Goal: Task Accomplishment & Management: Use online tool/utility

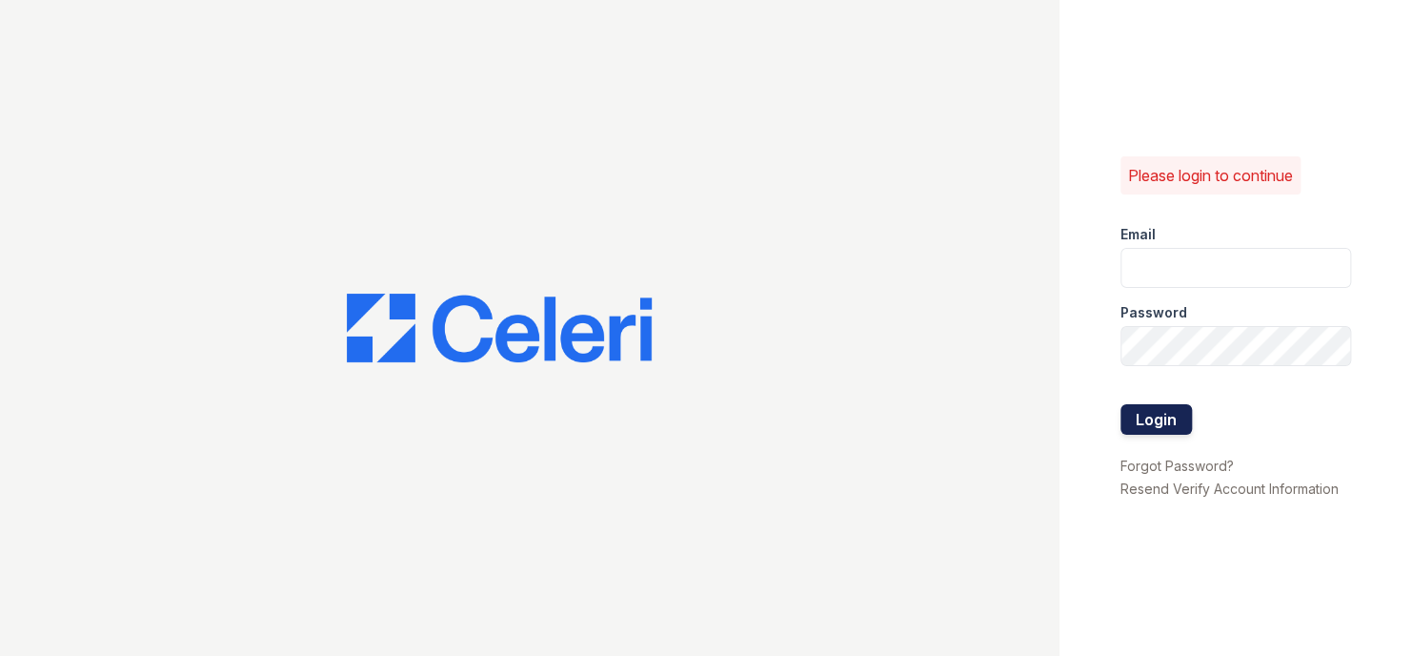
type input "[DOMAIN_NAME][EMAIL_ADDRESS][DOMAIN_NAME]"
click at [1147, 407] on button "Login" at bounding box center [1156, 419] width 71 height 30
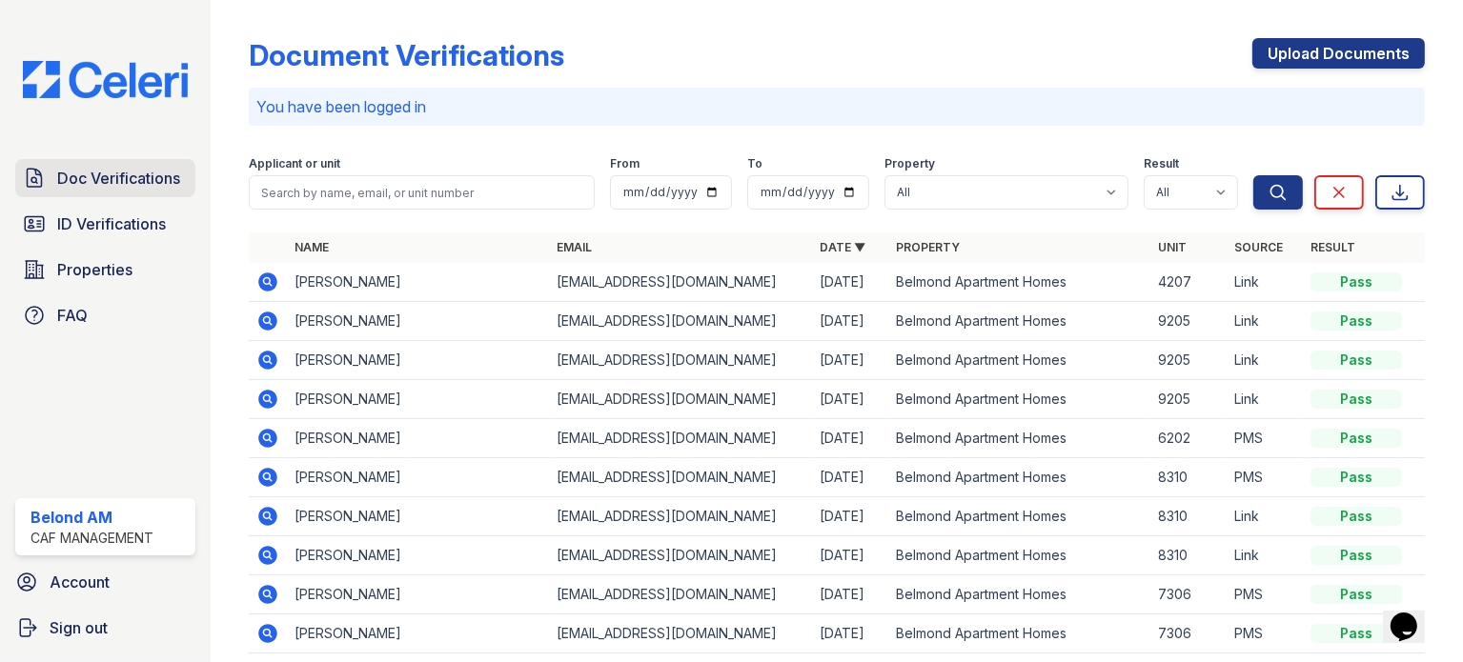
click at [98, 175] on span "Doc Verifications" at bounding box center [118, 178] width 123 height 23
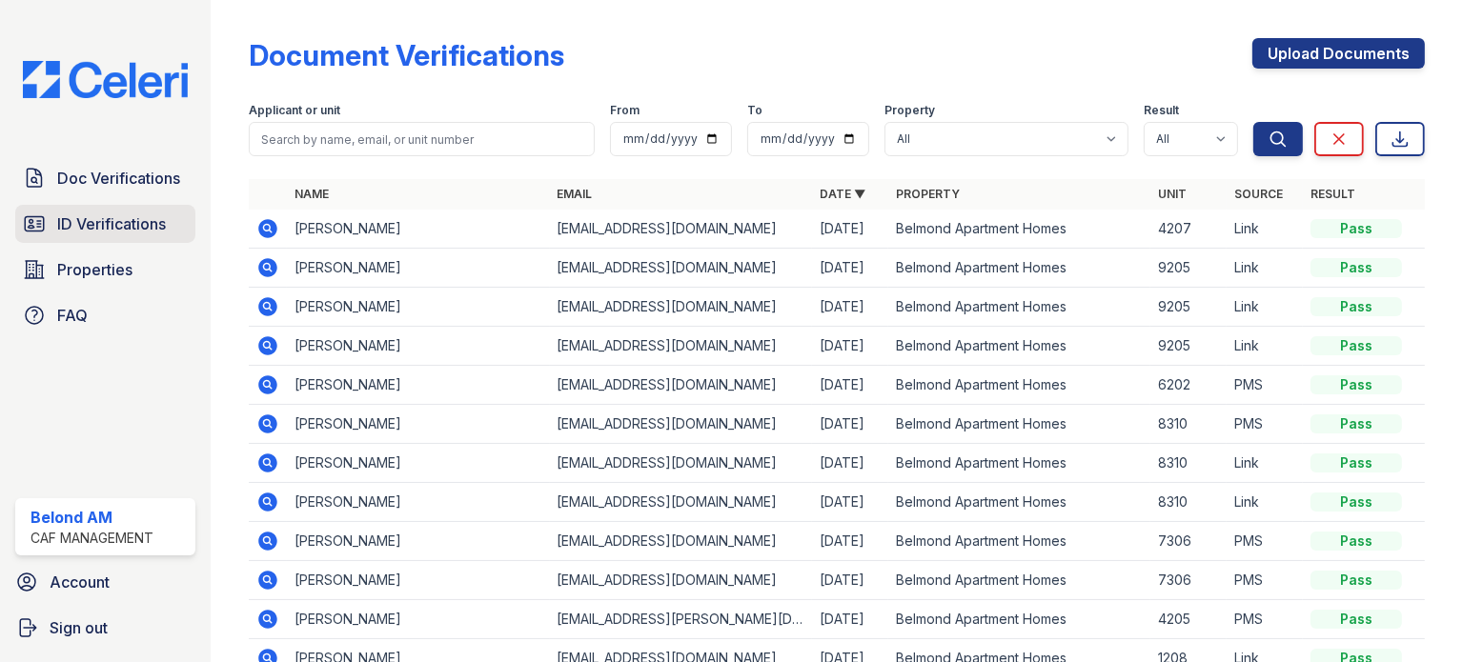
click at [122, 231] on span "ID Verifications" at bounding box center [111, 223] width 109 height 23
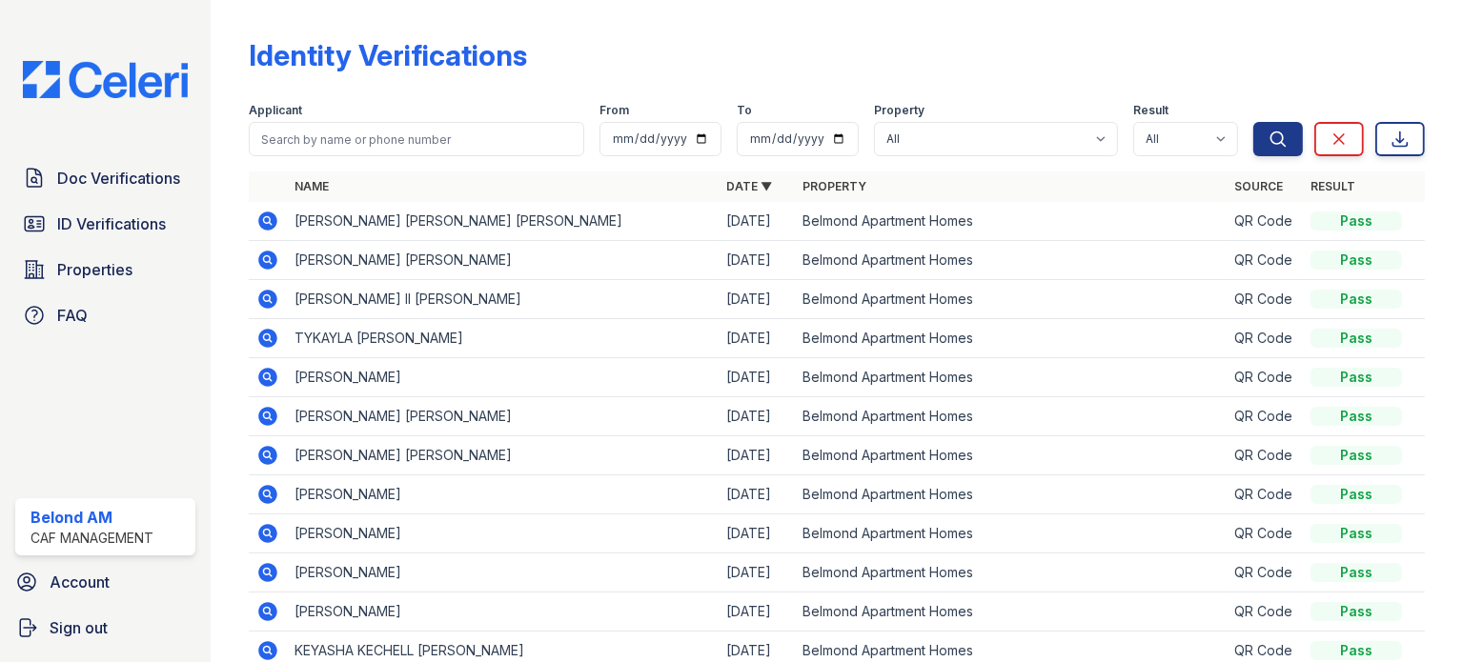
click at [267, 296] on icon at bounding box center [267, 297] width 5 height 5
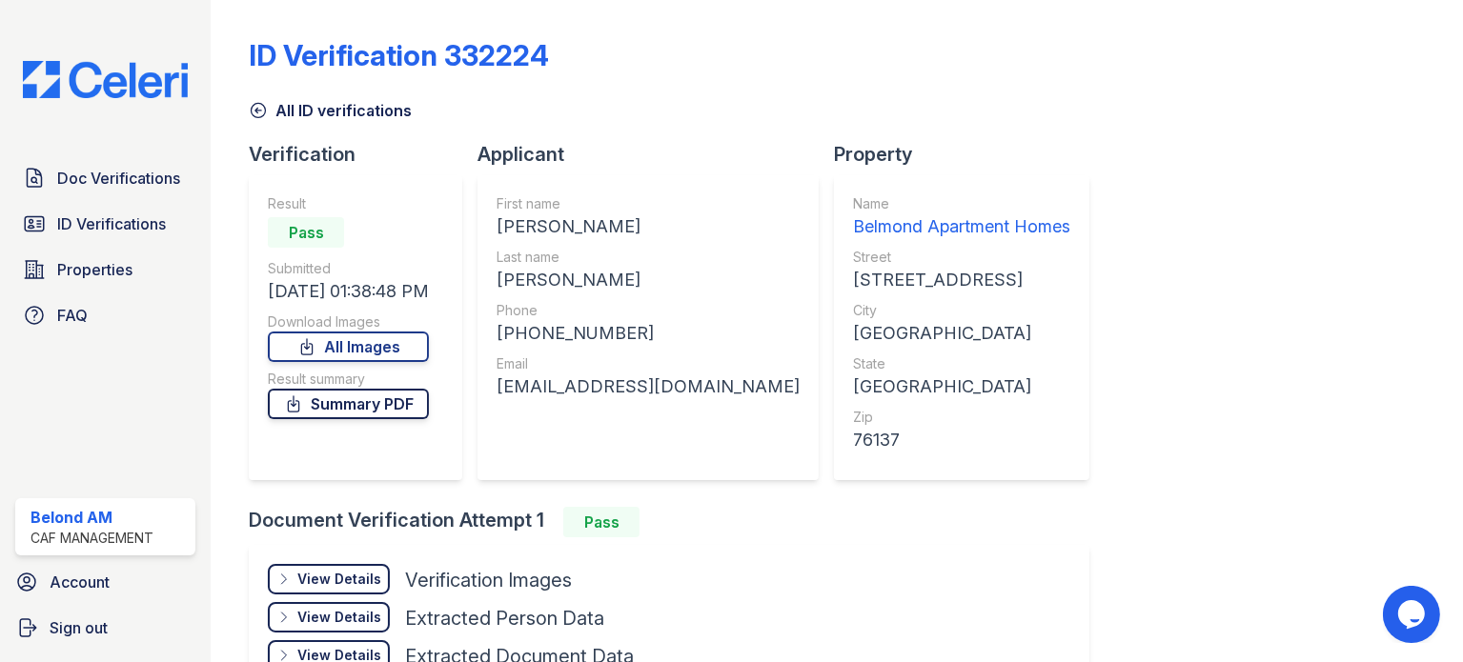
click at [408, 404] on link "Summary PDF" at bounding box center [348, 404] width 161 height 30
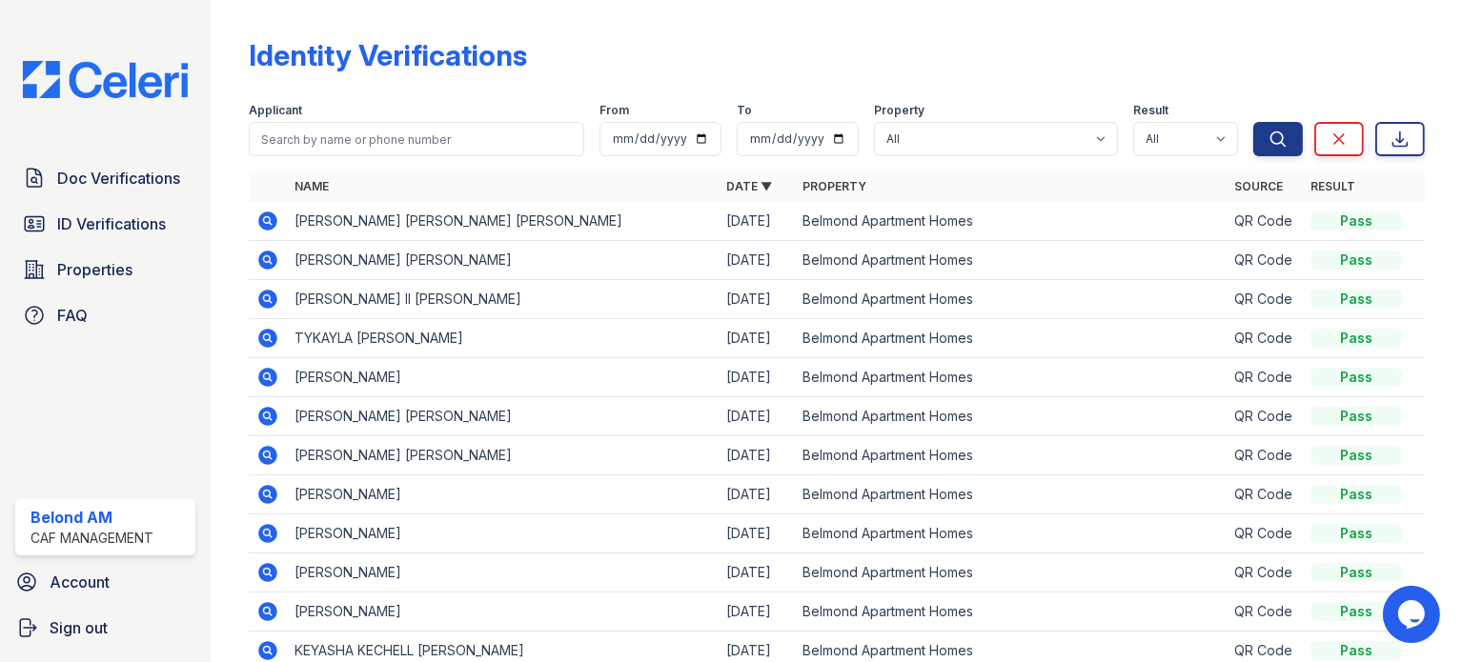
click at [267, 338] on icon at bounding box center [267, 336] width 5 height 5
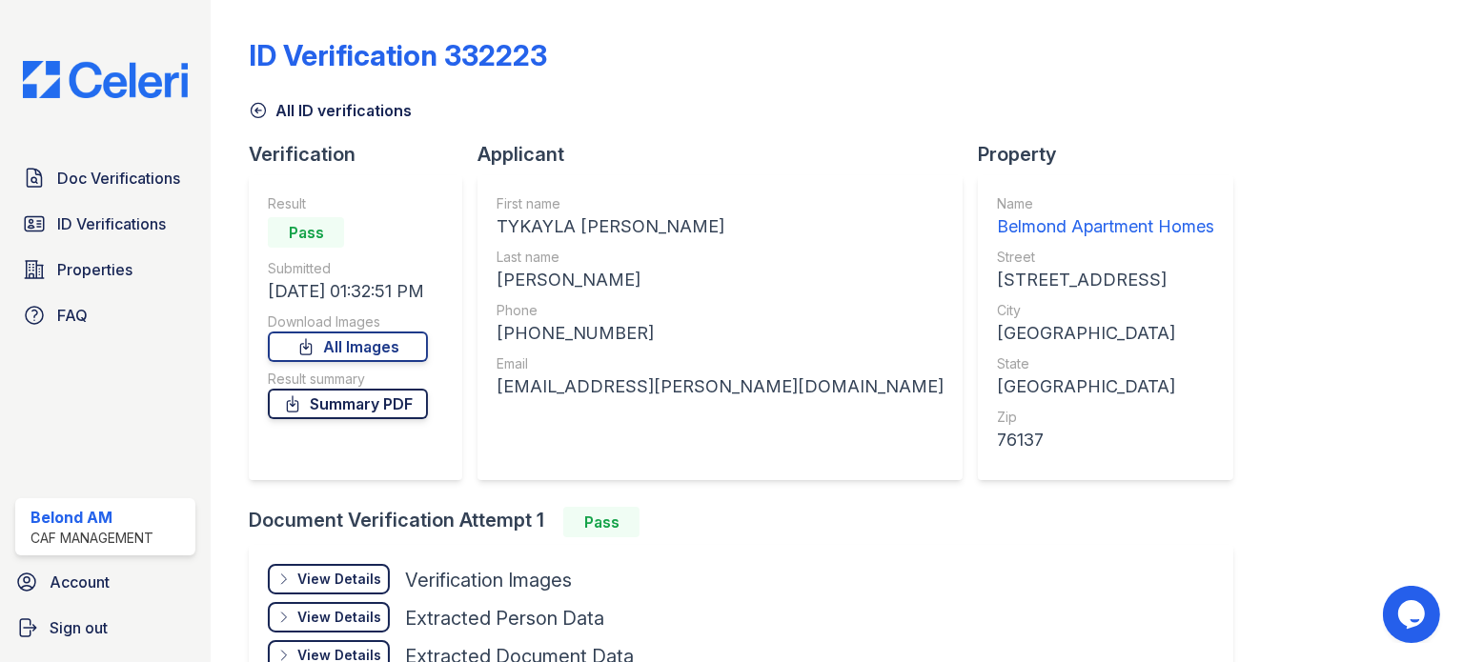
click at [356, 404] on link "Summary PDF" at bounding box center [348, 404] width 160 height 30
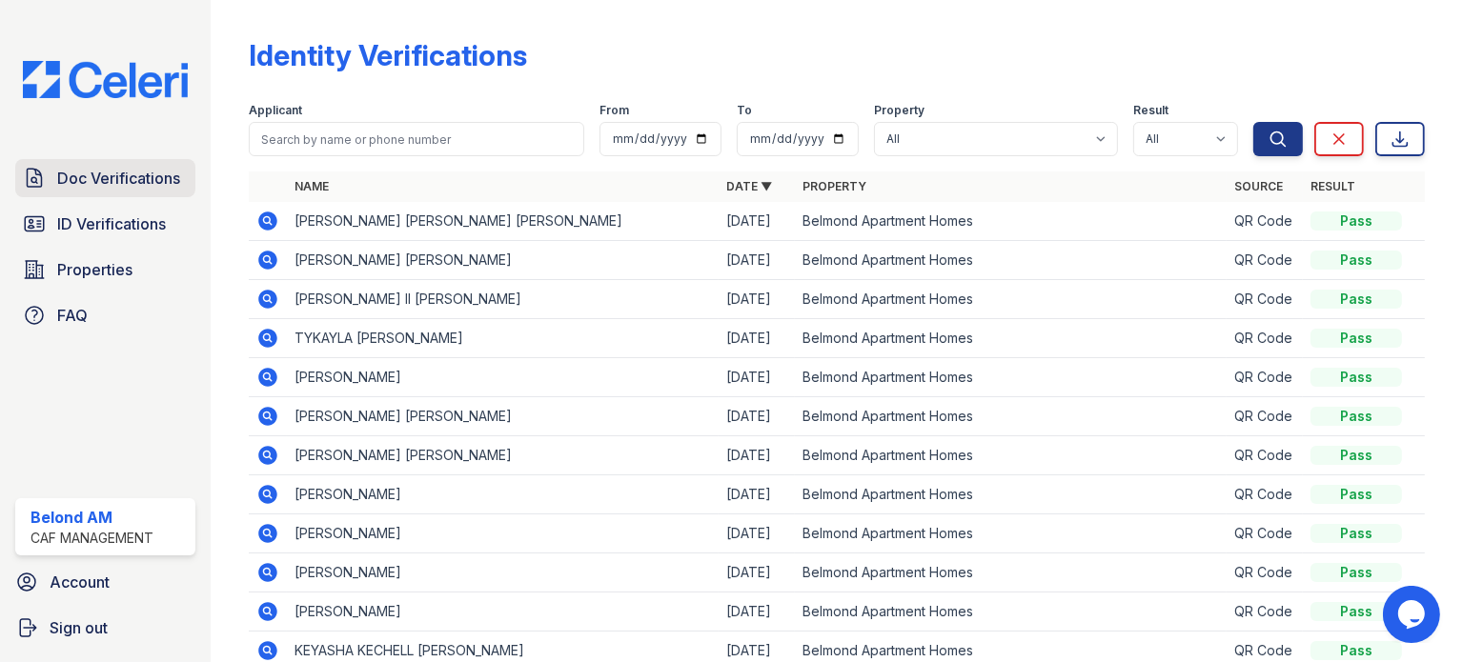
click at [72, 187] on span "Doc Verifications" at bounding box center [118, 178] width 123 height 23
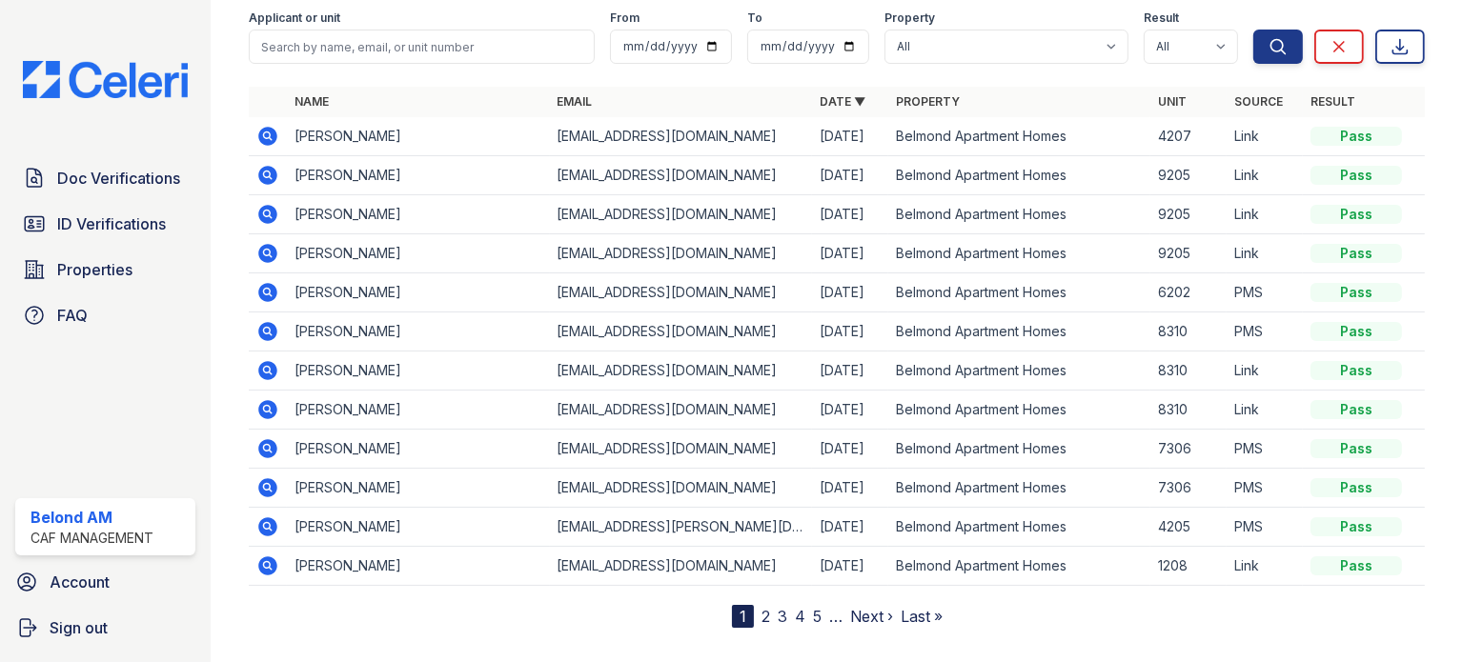
scroll to position [95, 0]
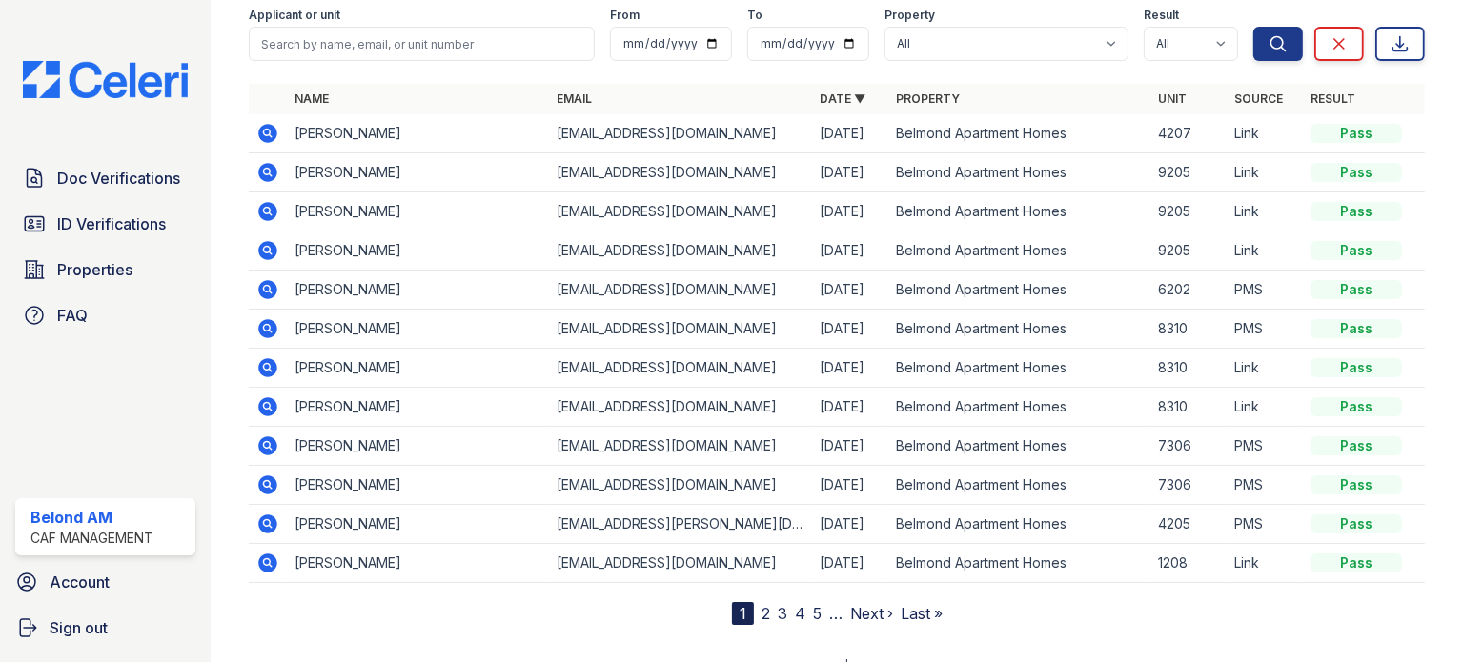
click at [263, 520] on icon at bounding box center [267, 524] width 23 height 23
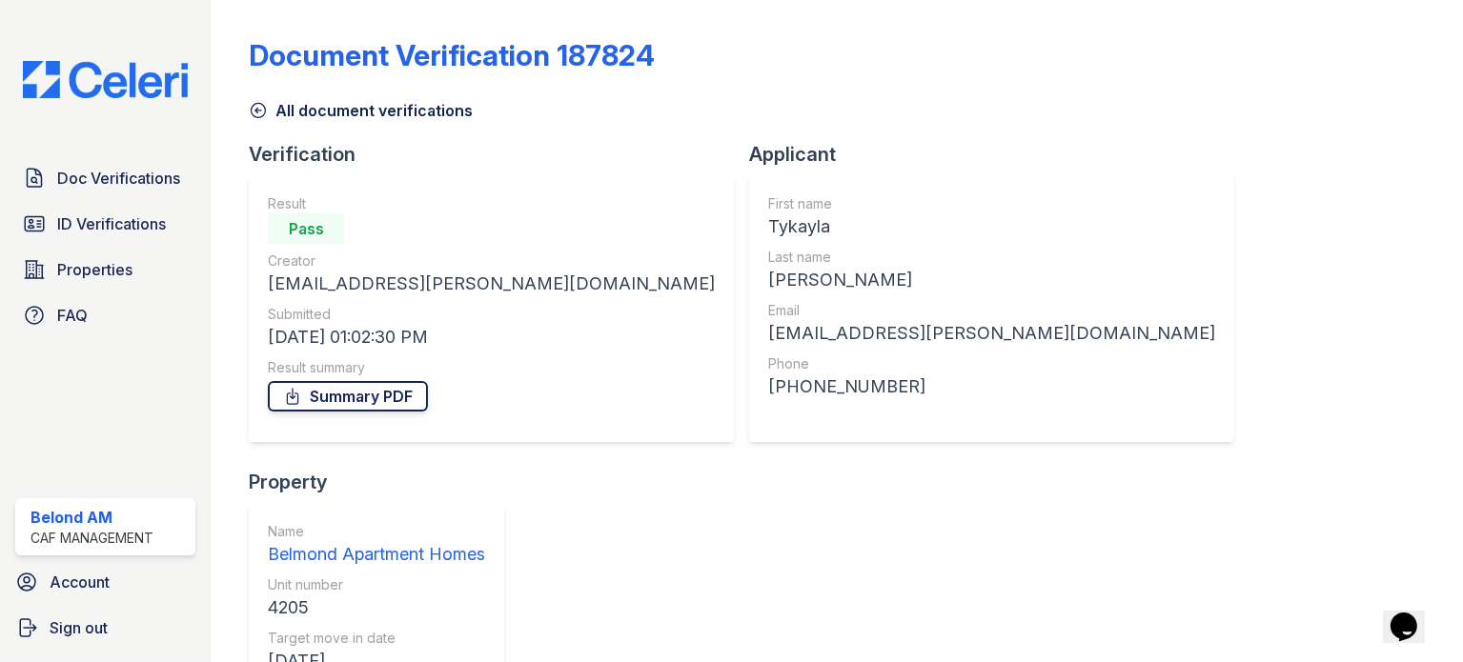
click at [335, 399] on link "Summary PDF" at bounding box center [348, 396] width 160 height 30
click at [100, 266] on span "Properties" at bounding box center [94, 269] width 75 height 23
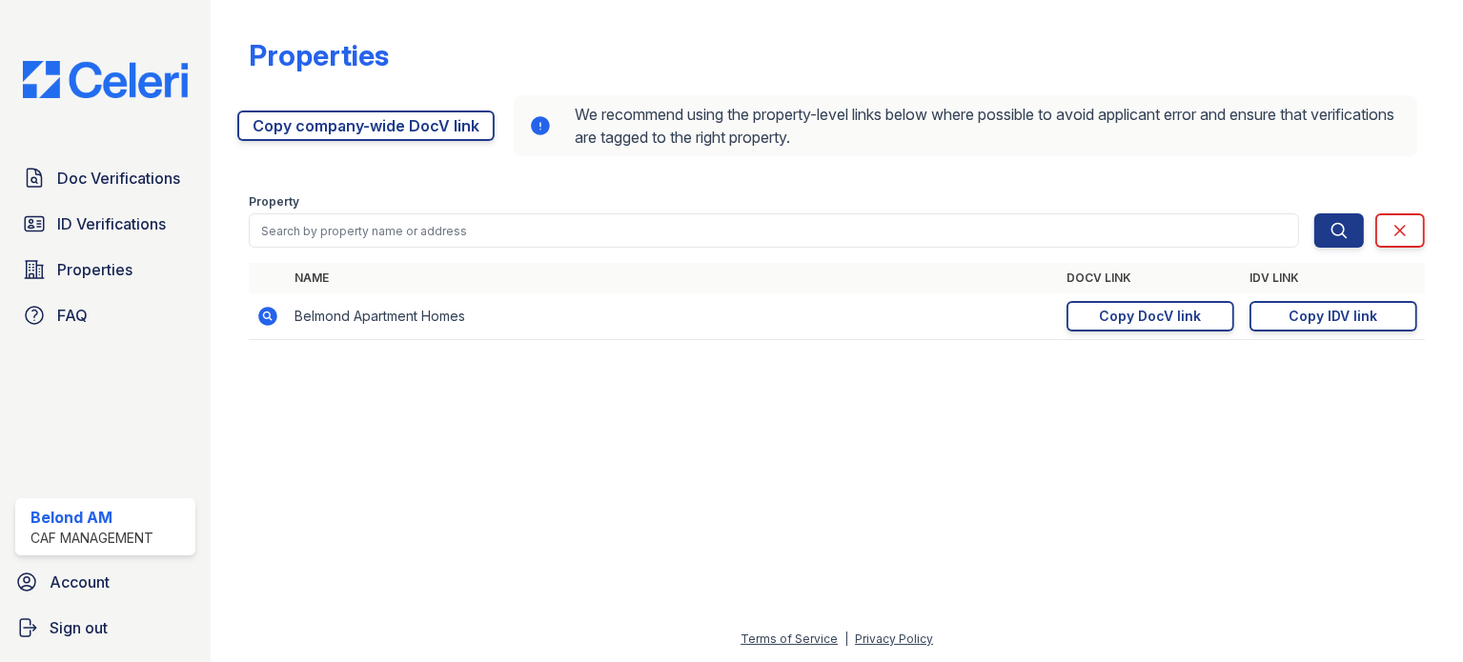
click at [945, 371] on div "Properties https://app.getceleri.com/7634b29e-dcec-466d-af0f-01d1f9ad1ece/submi…" at bounding box center [836, 195] width 1191 height 390
click at [1198, 323] on div "Copy DocV link" at bounding box center [1151, 316] width 102 height 19
click at [85, 178] on span "Doc Verifications" at bounding box center [118, 178] width 123 height 23
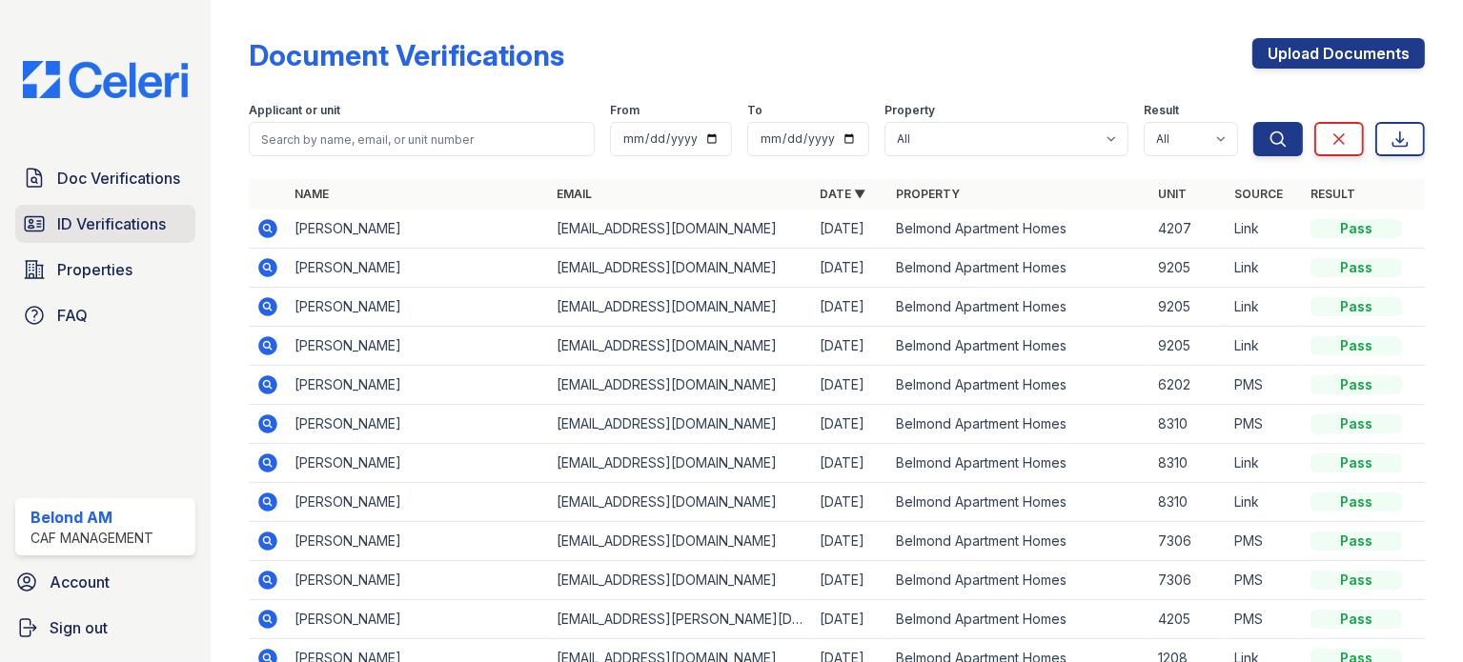
click at [85, 228] on span "ID Verifications" at bounding box center [111, 223] width 109 height 23
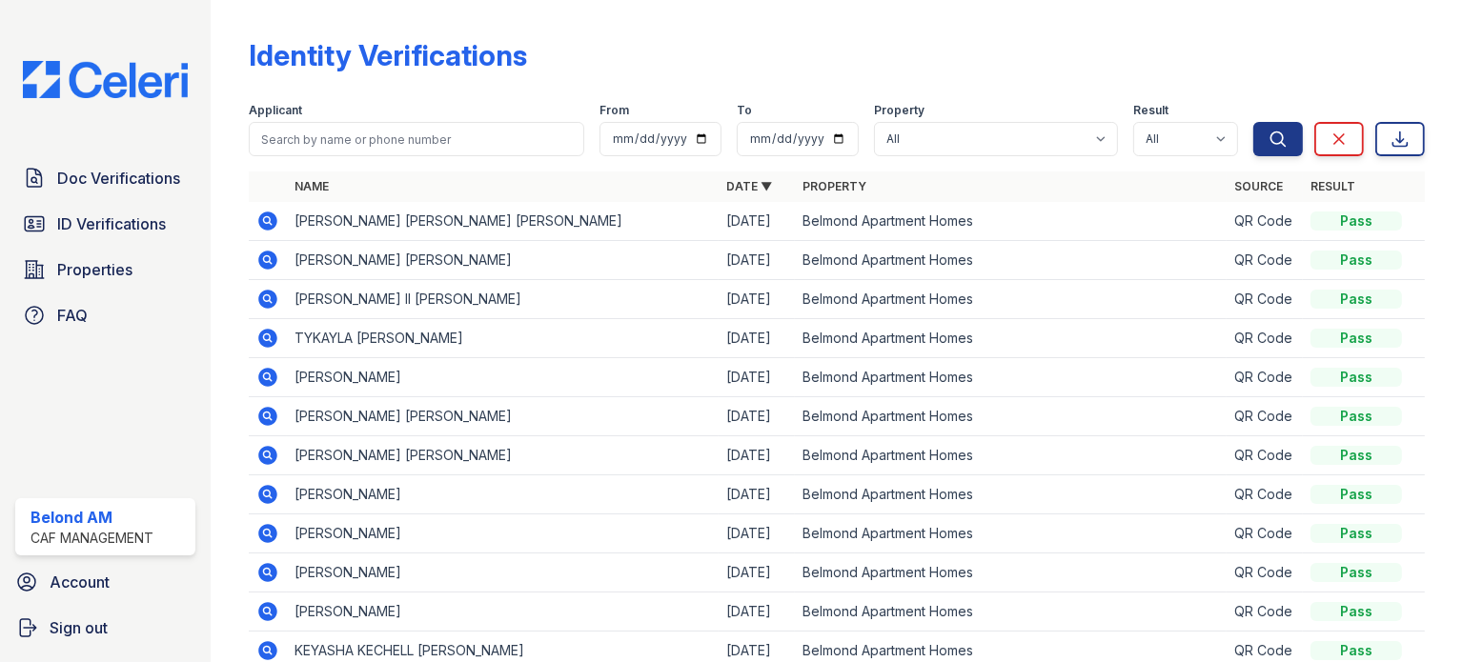
click at [274, 295] on icon at bounding box center [268, 299] width 19 height 19
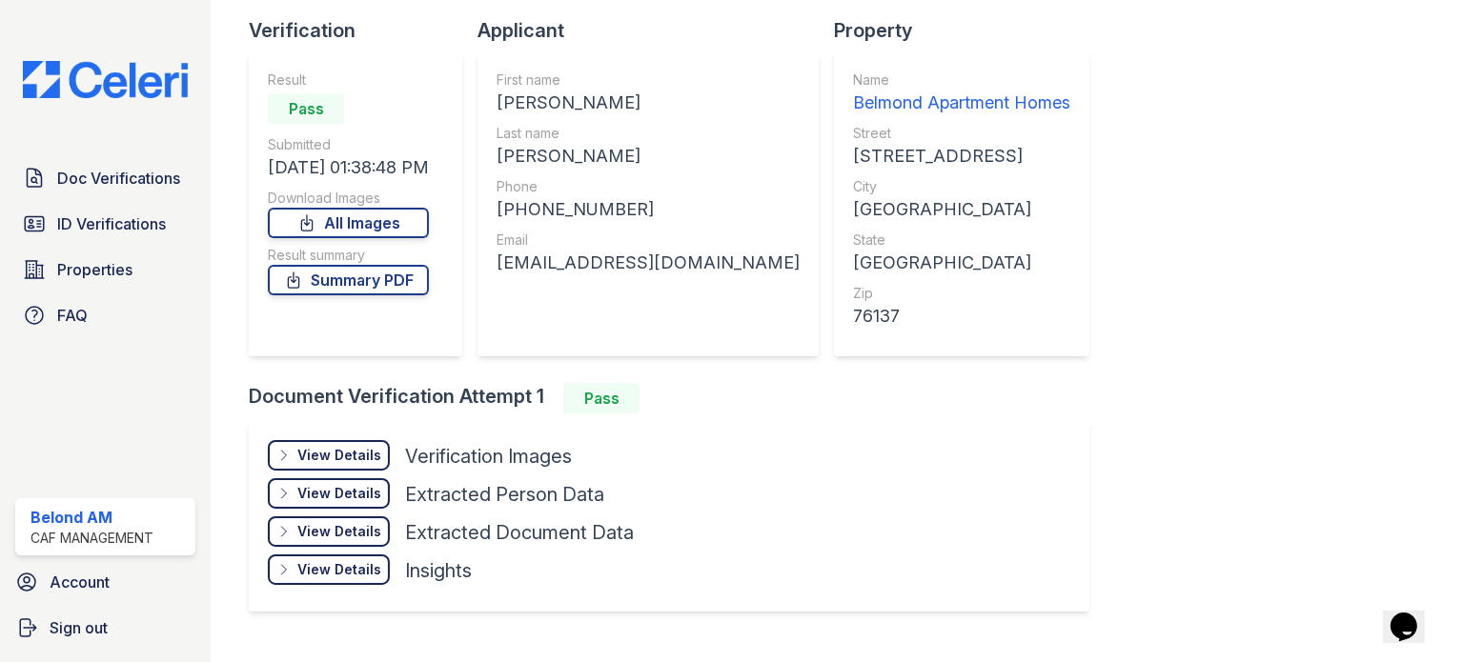
scroll to position [161, 0]
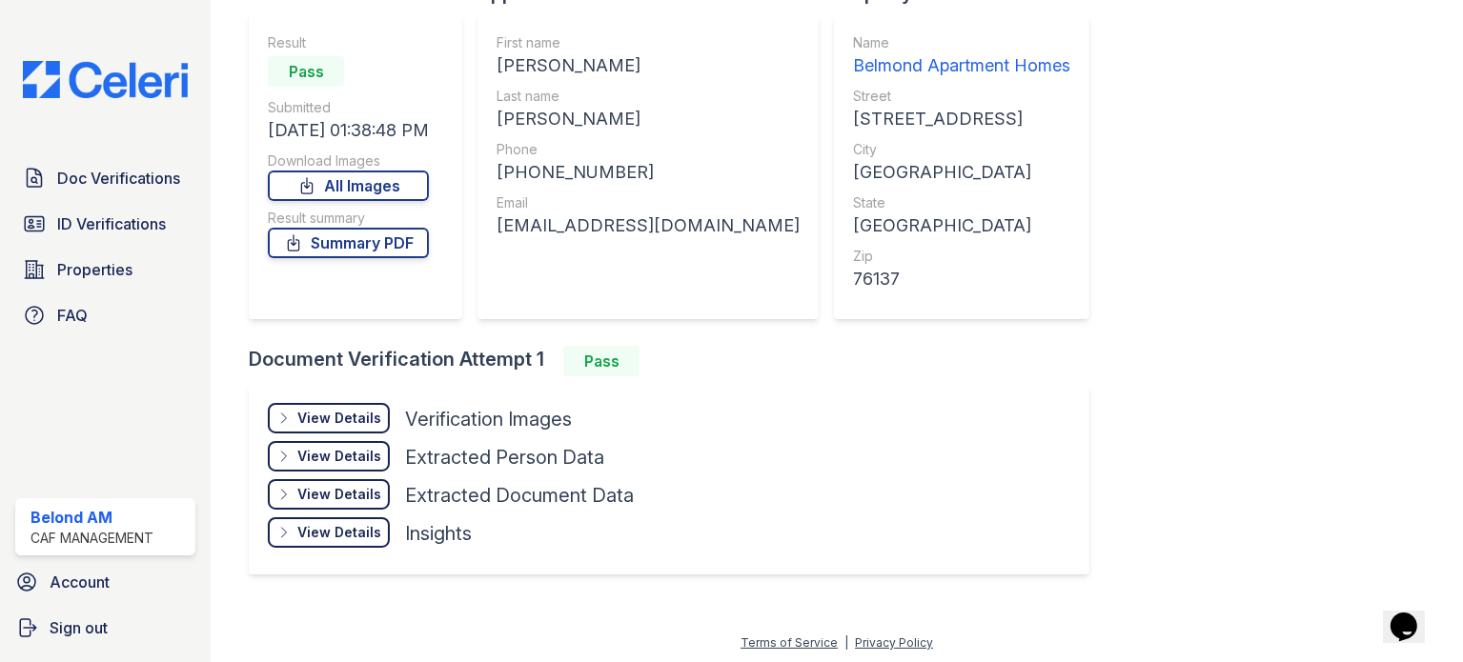
click at [367, 416] on div "View Details" at bounding box center [339, 418] width 84 height 19
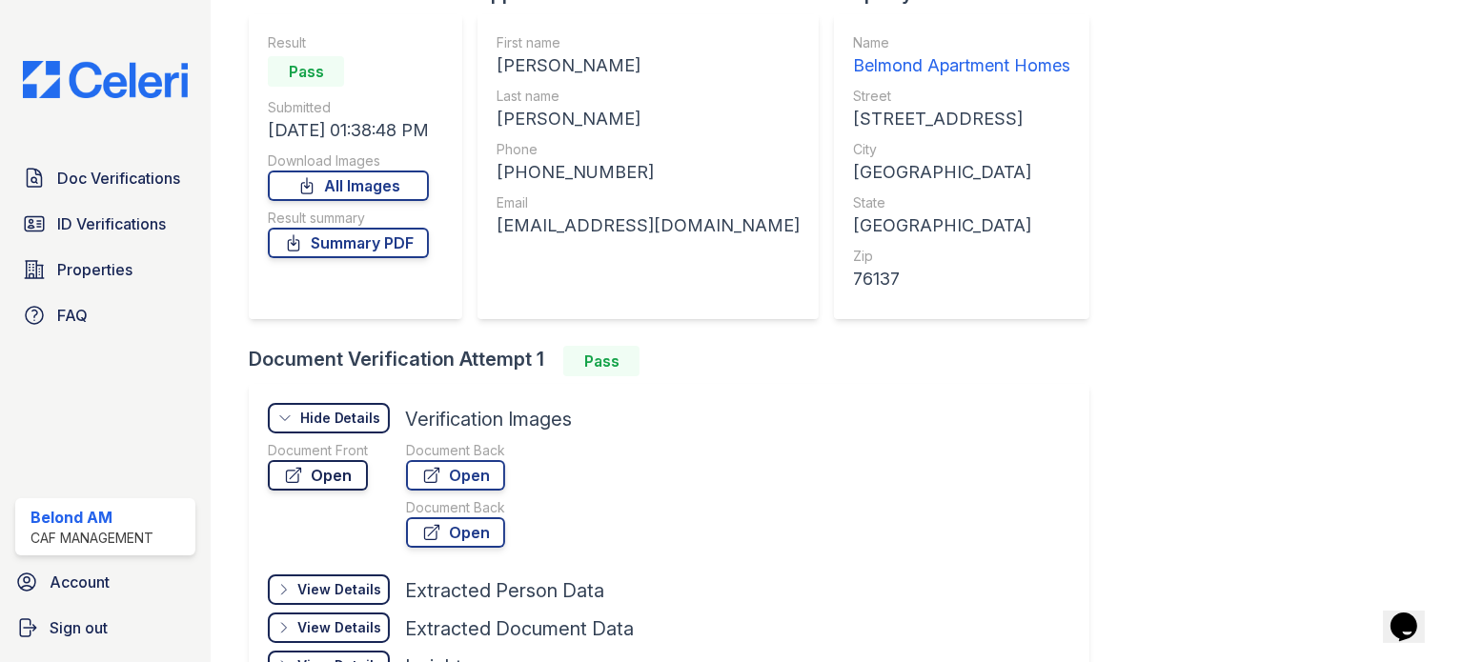
click at [333, 473] on link "Open" at bounding box center [318, 475] width 100 height 30
